Goal: Task Accomplishment & Management: Use online tool/utility

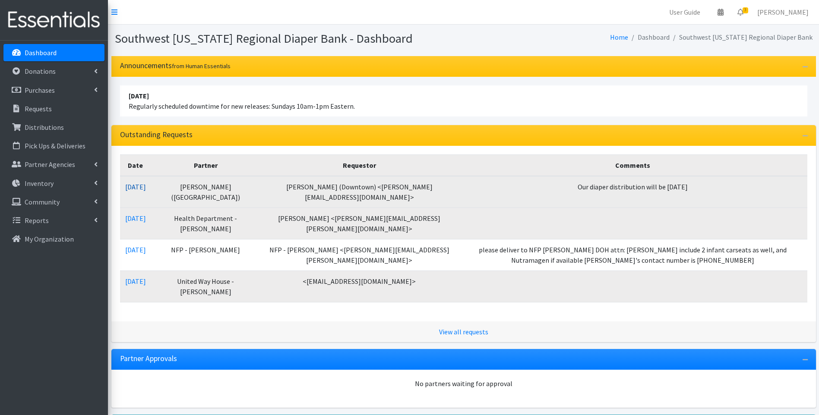
click at [145, 184] on link "[DATE]" at bounding box center [135, 187] width 21 height 9
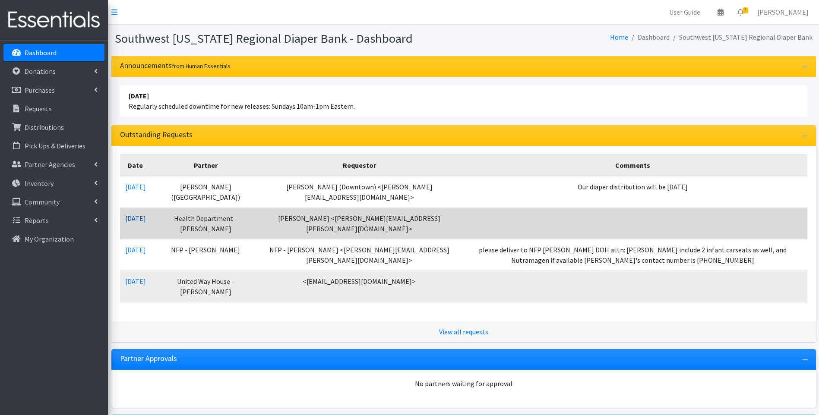
click at [133, 216] on link "[DATE]" at bounding box center [135, 218] width 21 height 9
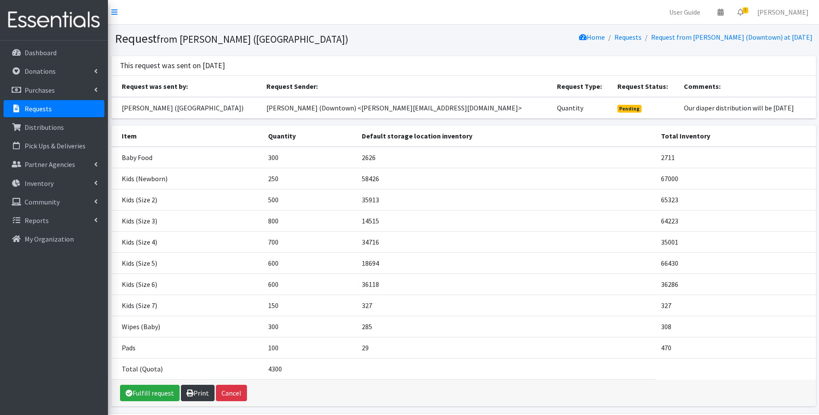
click at [198, 396] on link "Print" at bounding box center [198, 393] width 34 height 16
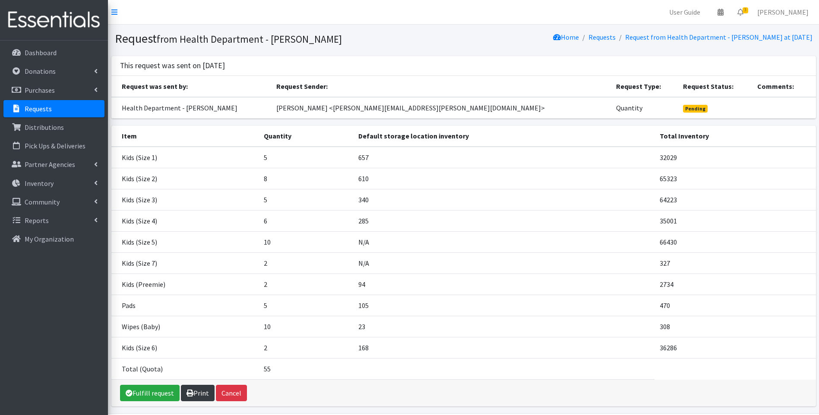
click at [199, 392] on link "Print" at bounding box center [198, 393] width 34 height 16
